Goal: Information Seeking & Learning: Find specific fact

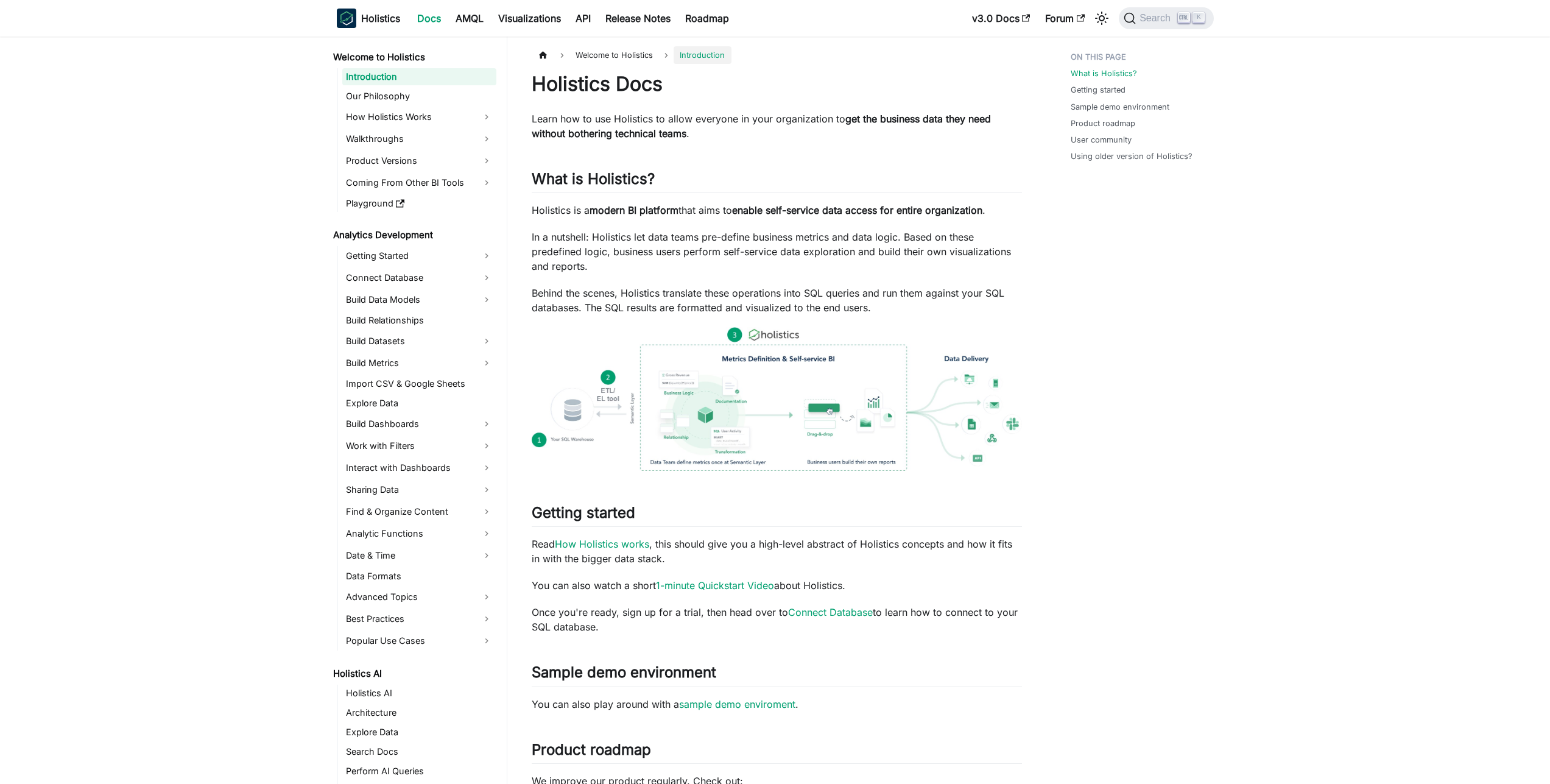
click at [1186, 6] on div "Search K" at bounding box center [1162, 18] width 102 height 27
click at [1184, 10] on button "Search K" at bounding box center [1166, 19] width 94 height 22
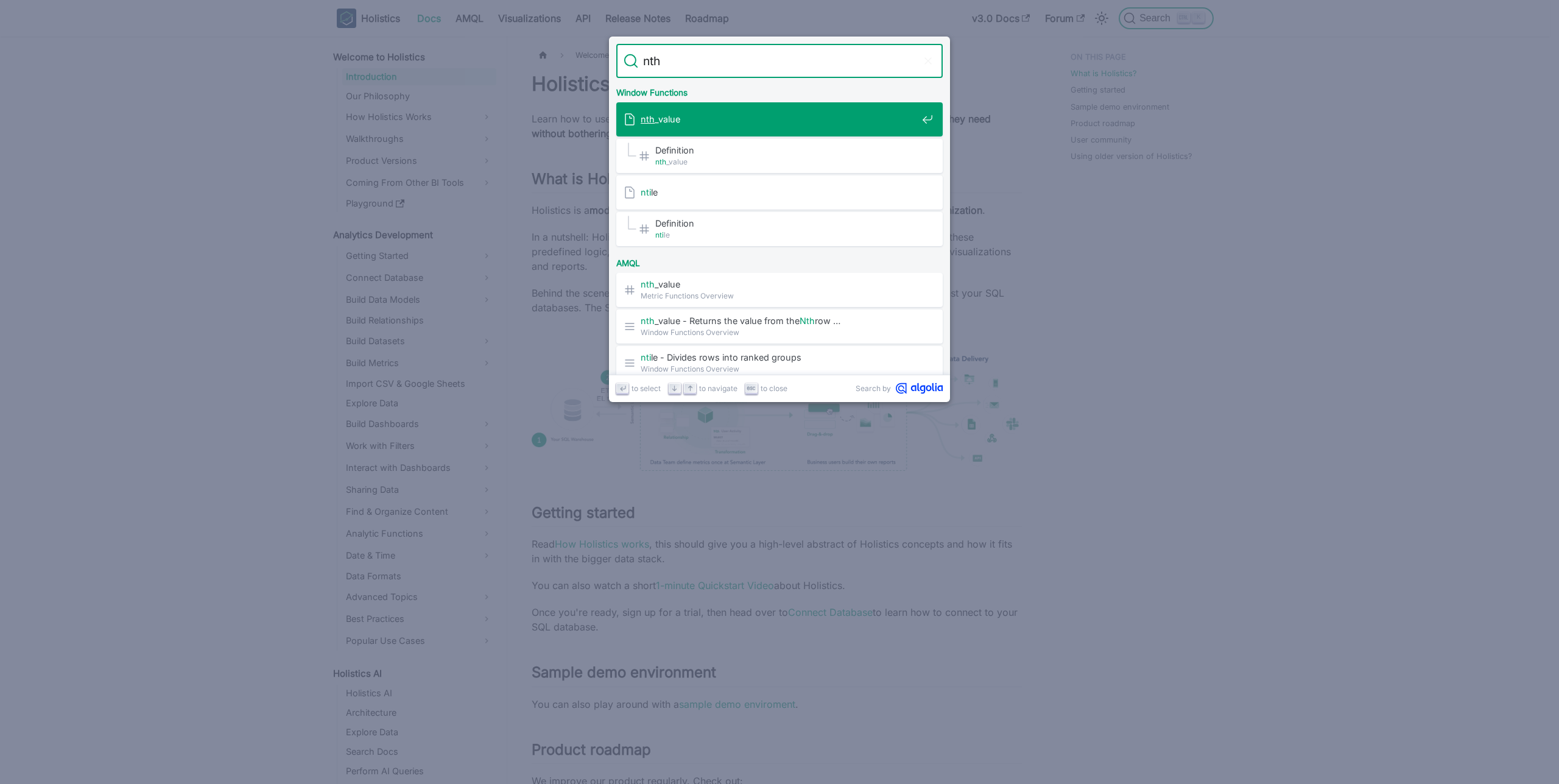
type input "nth_"
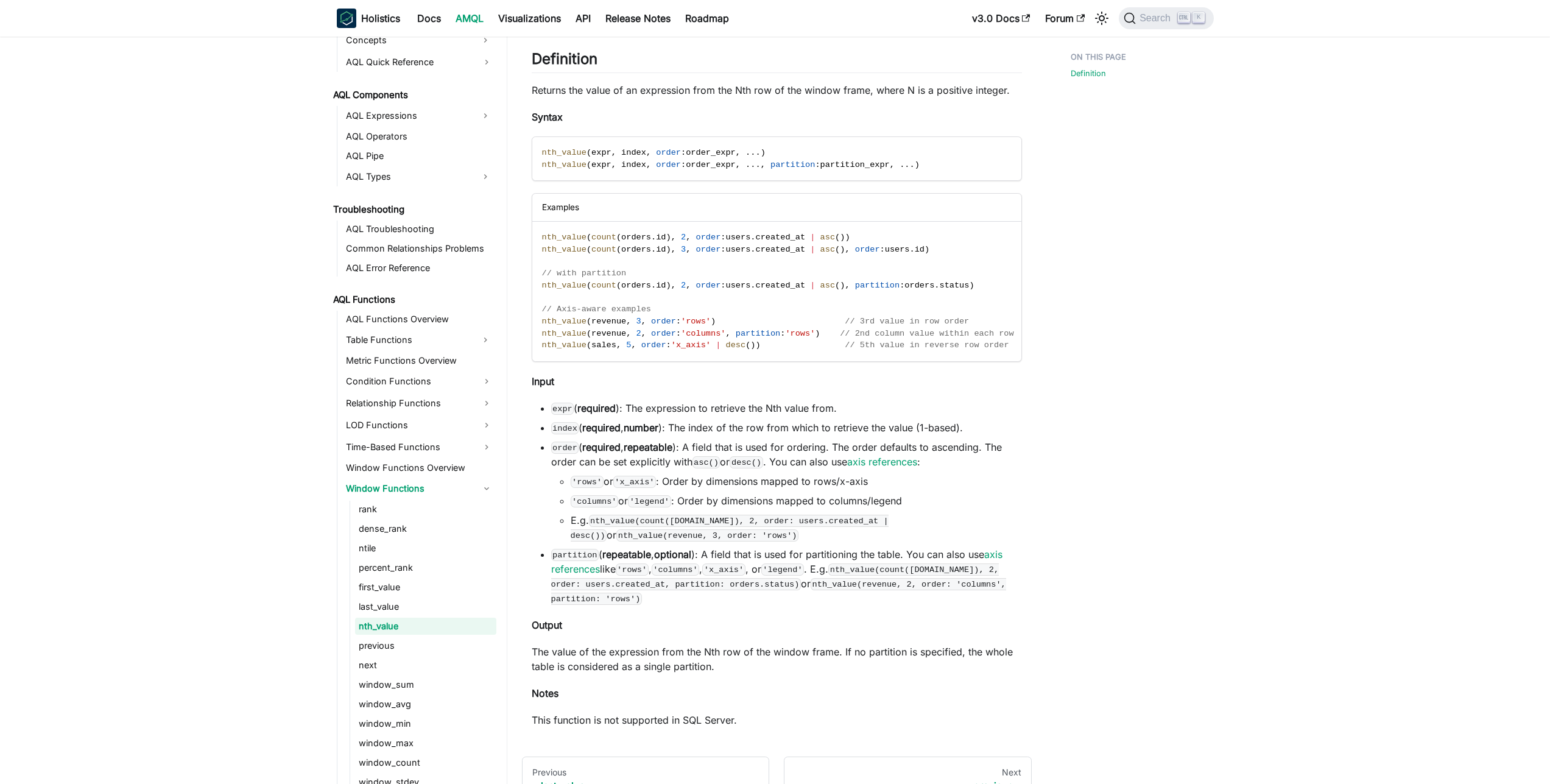
scroll to position [302, 0]
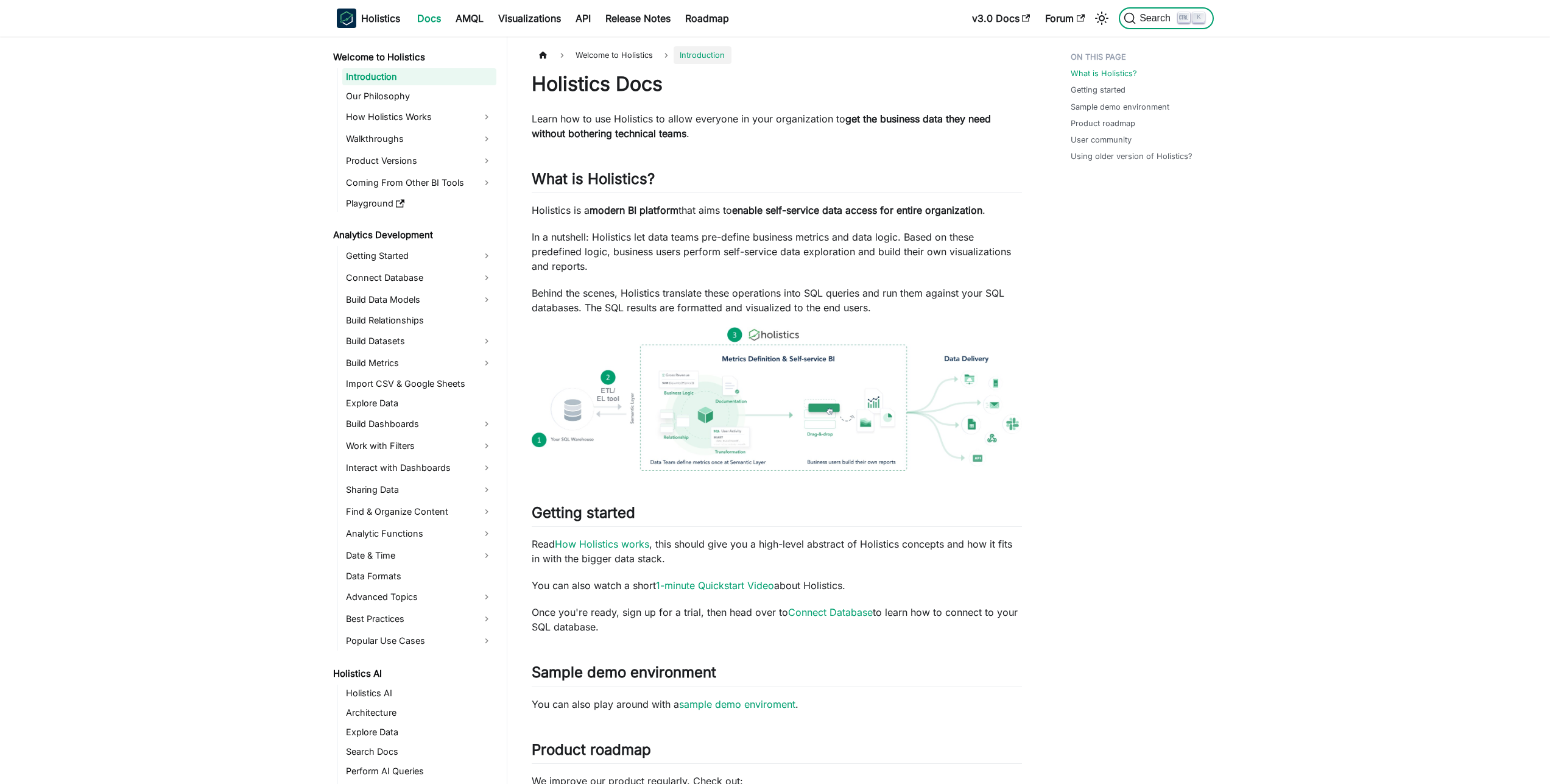
click at [1138, 15] on span "Search" at bounding box center [1157, 18] width 42 height 11
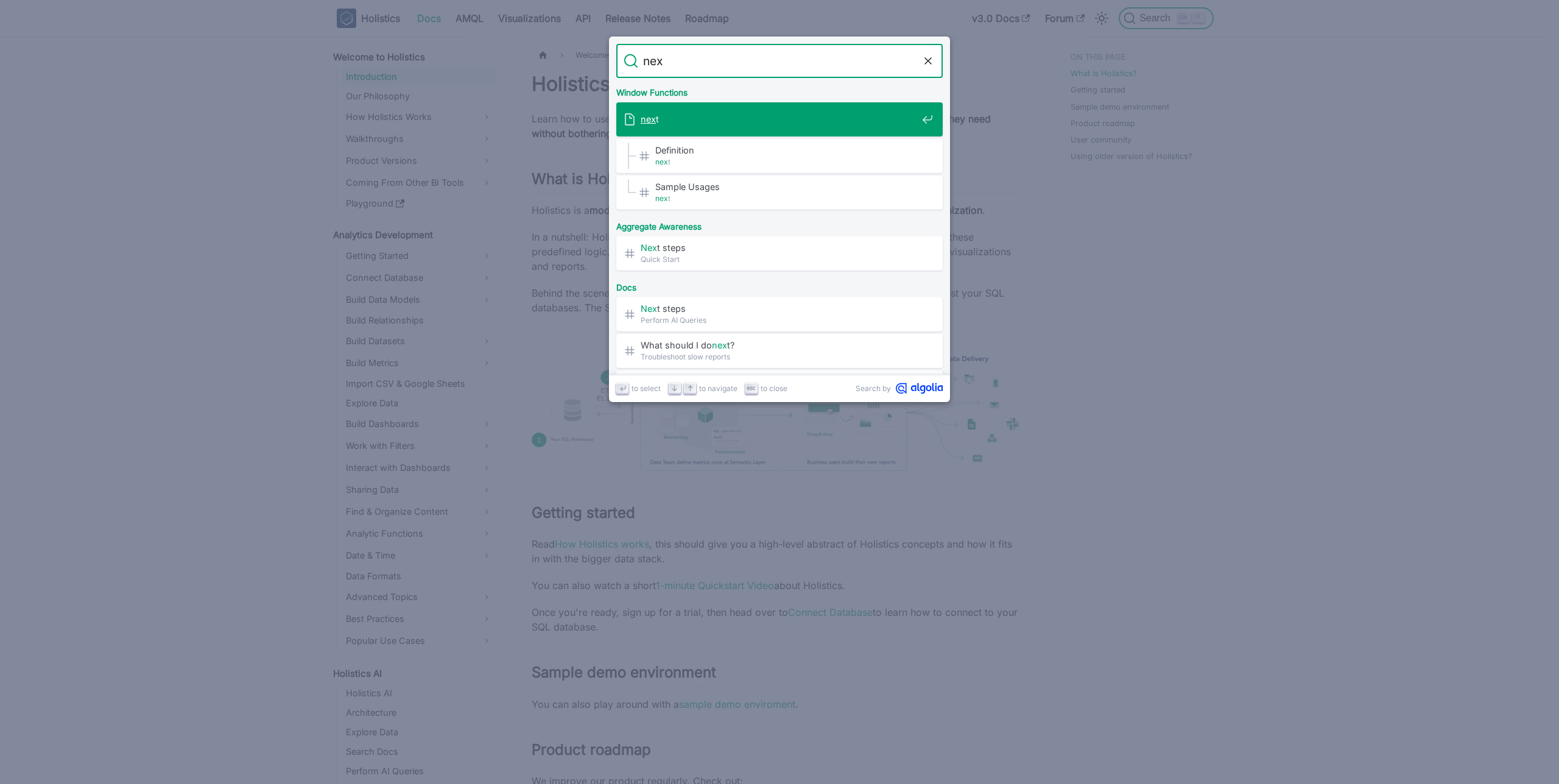
type input "next"
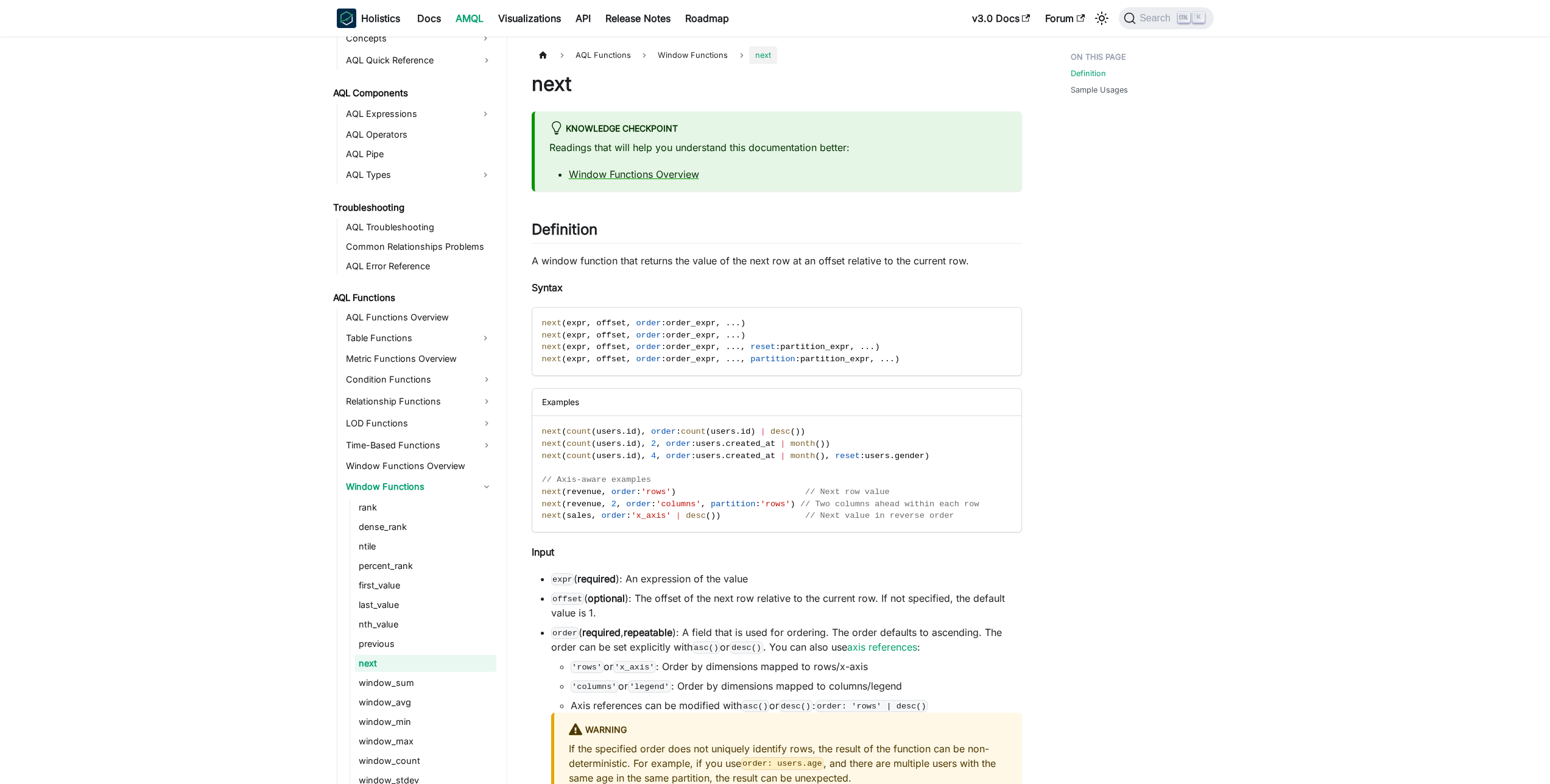
scroll to position [666, 0]
